Goal: Transaction & Acquisition: Purchase product/service

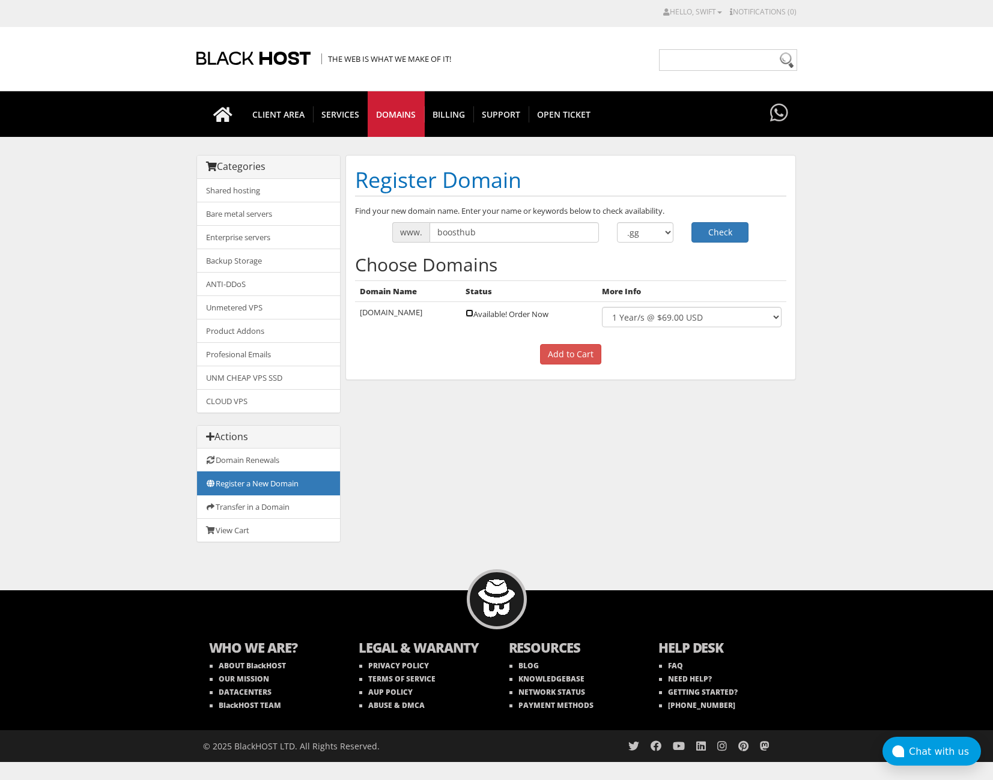
click at [465, 315] on input "checkbox" at bounding box center [469, 313] width 8 height 8
checkbox input "true"
click at [559, 351] on input "Add to Cart" at bounding box center [570, 354] width 61 height 20
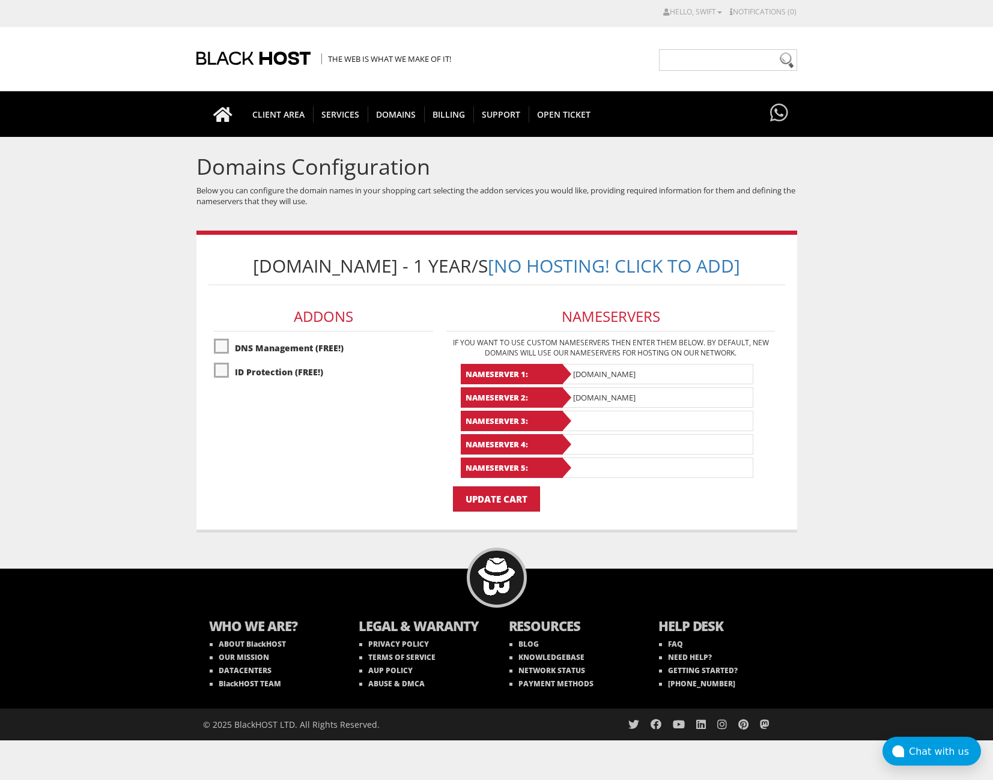
click at [703, 383] on input "ns1.black.host" at bounding box center [657, 374] width 192 height 20
click at [498, 501] on input "Update Cart" at bounding box center [496, 498] width 87 height 25
